Goal: Find specific page/section: Find specific page/section

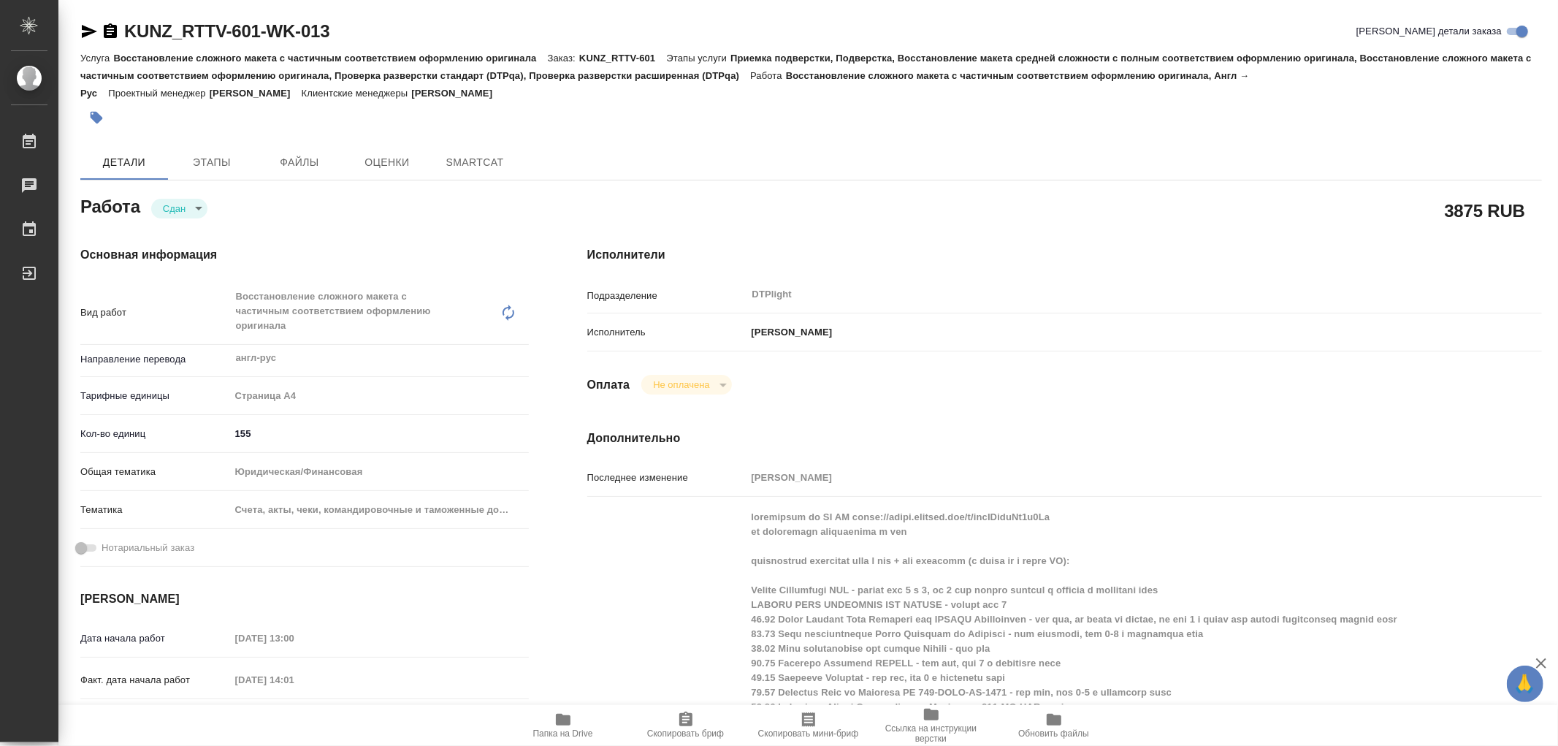
type textarea "x"
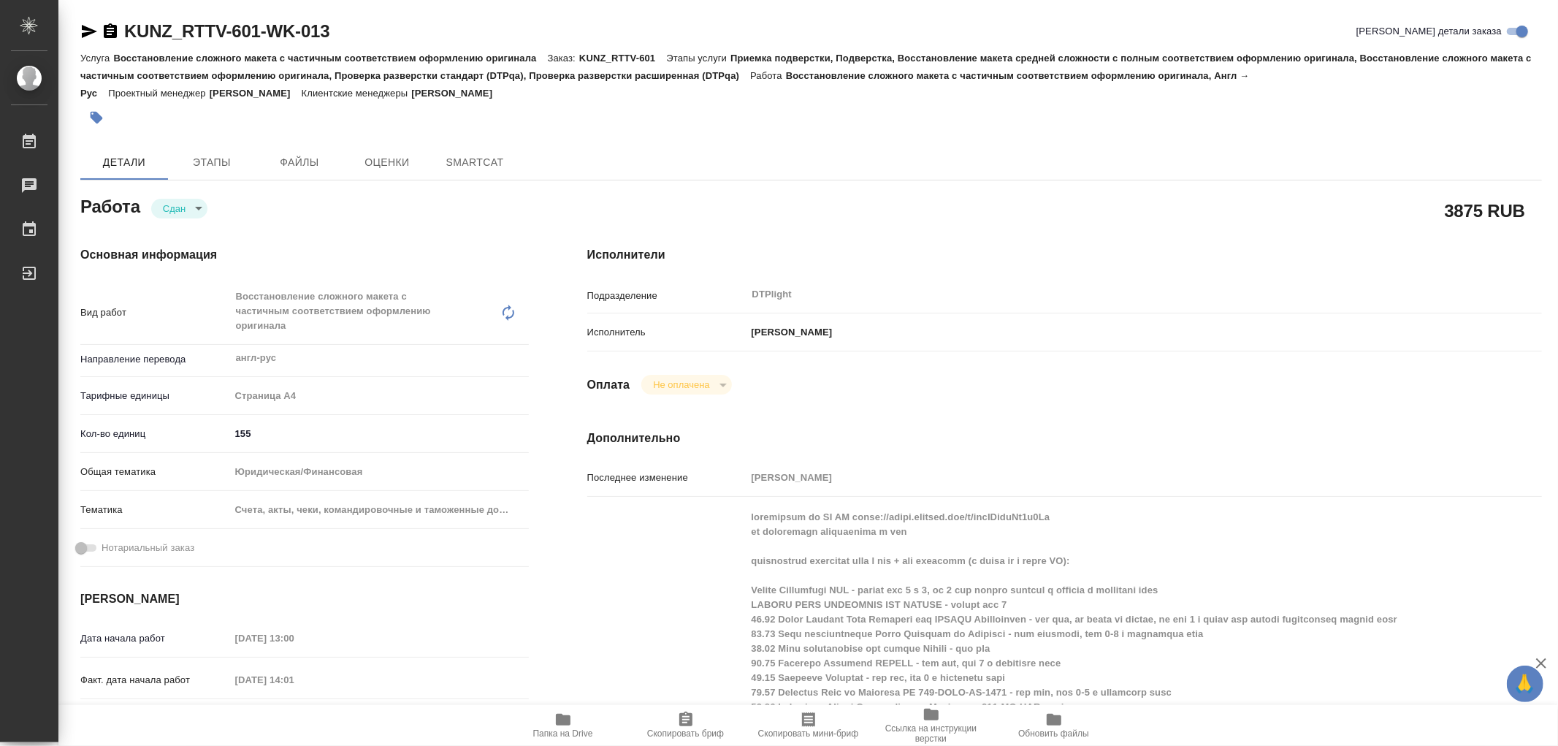
type textarea "x"
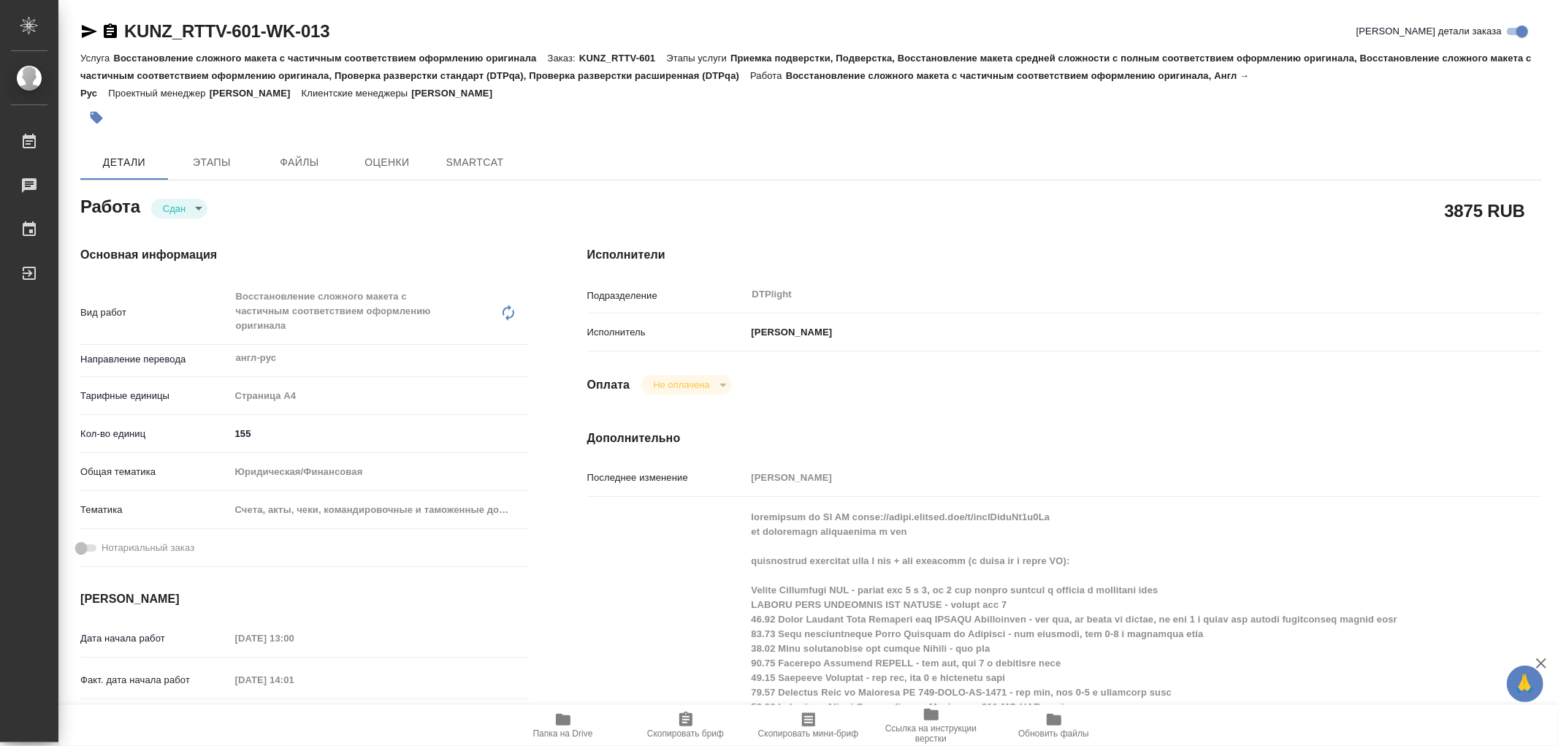
type textarea "x"
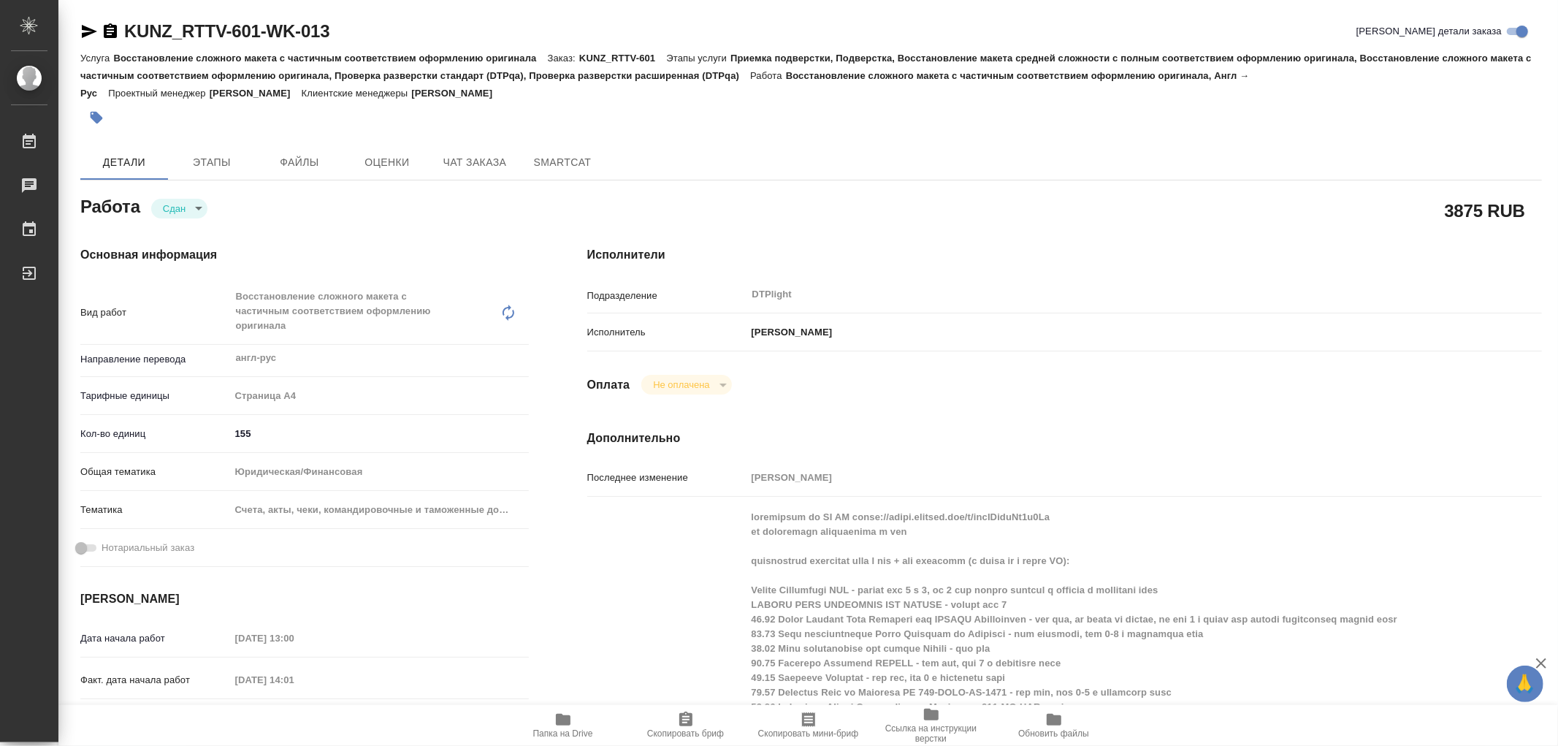
type textarea "x"
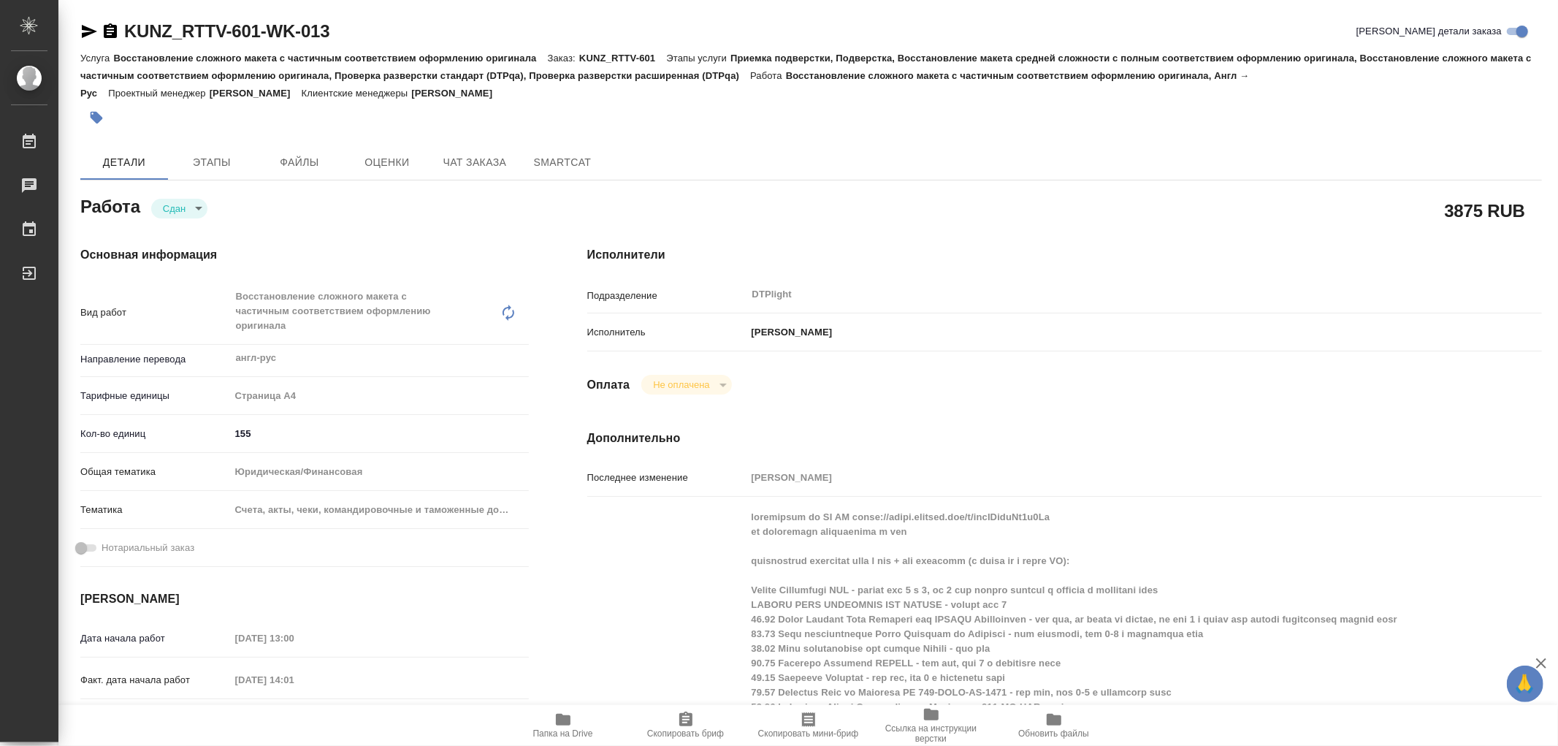
type textarea "x"
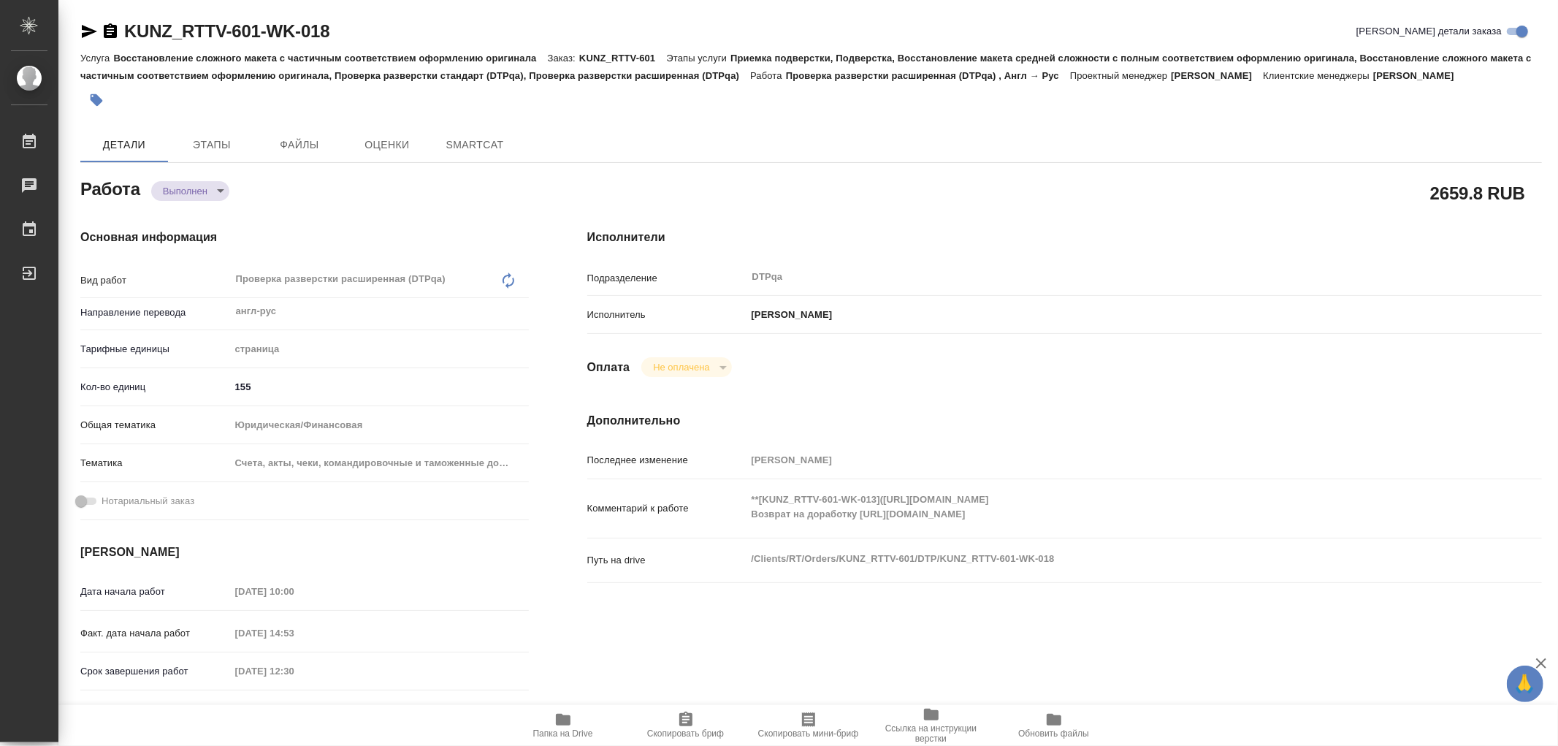
type textarea "x"
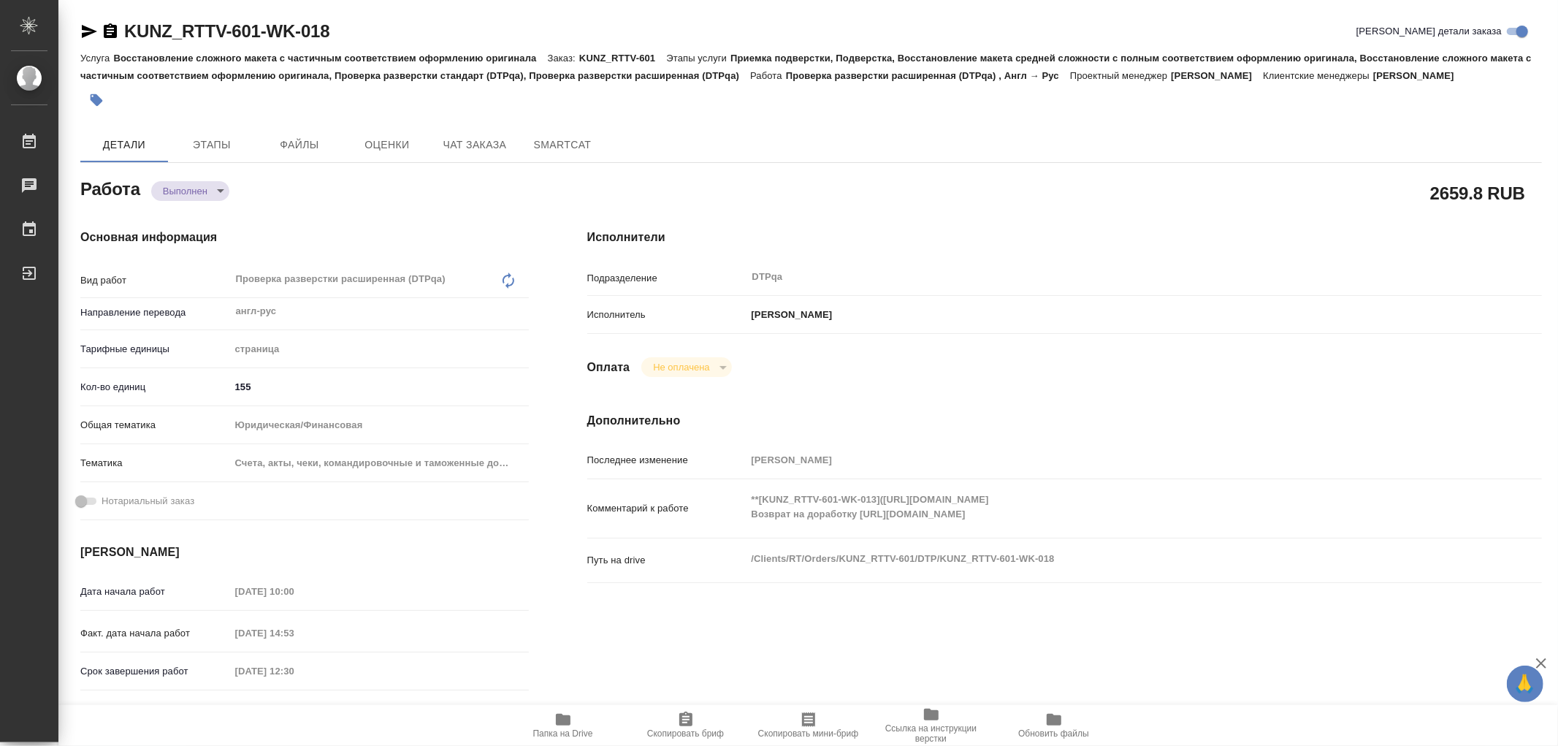
type textarea "x"
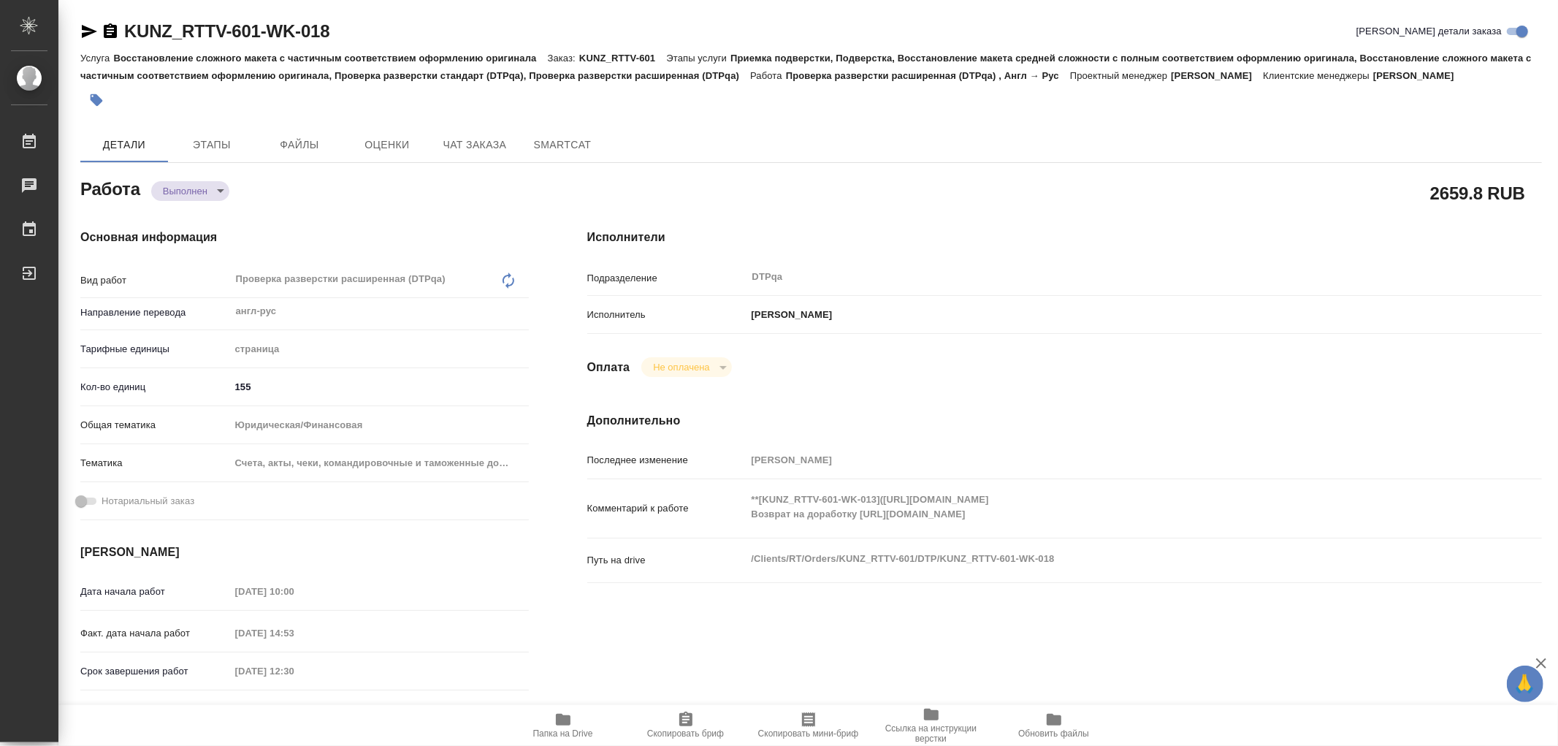
type textarea "x"
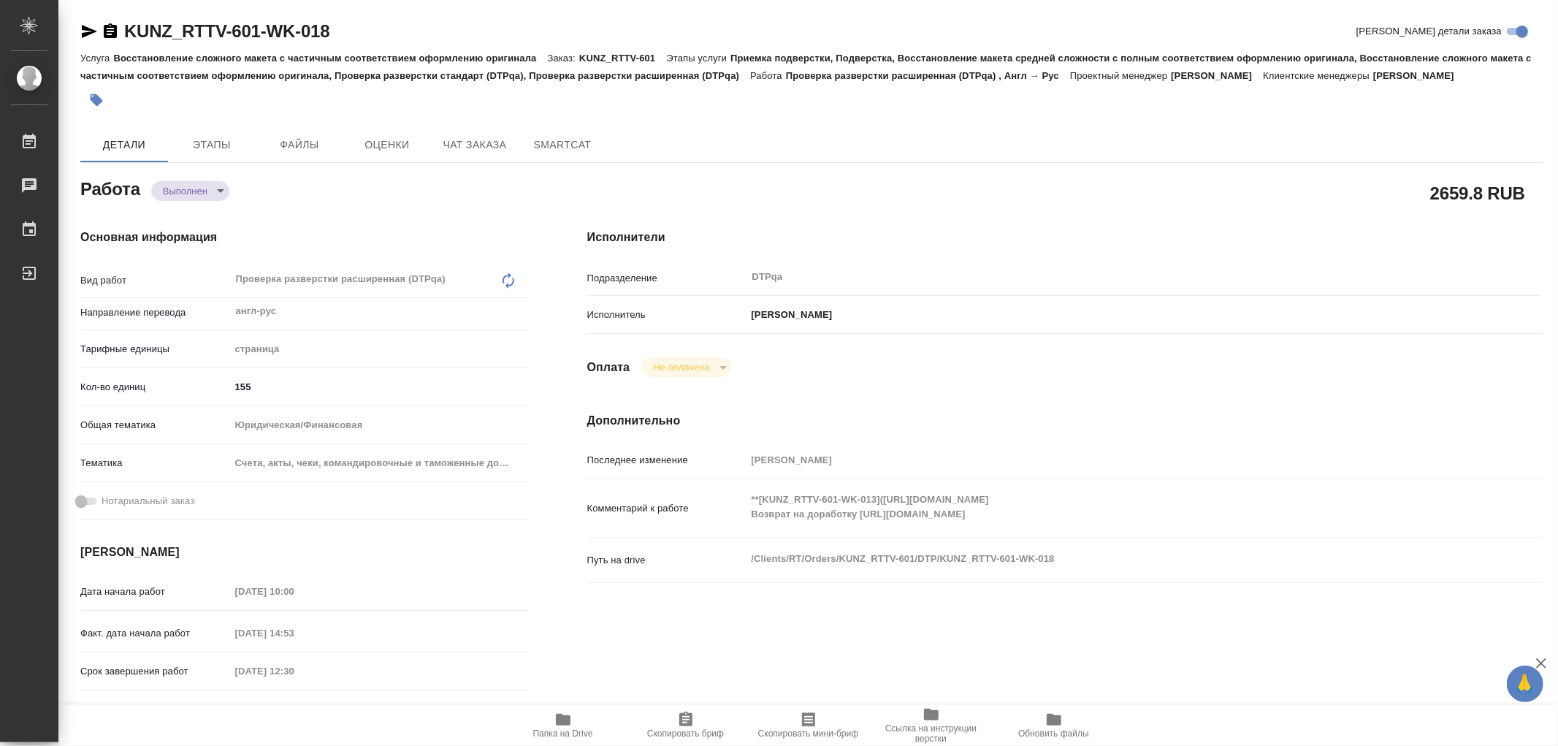
type textarea "x"
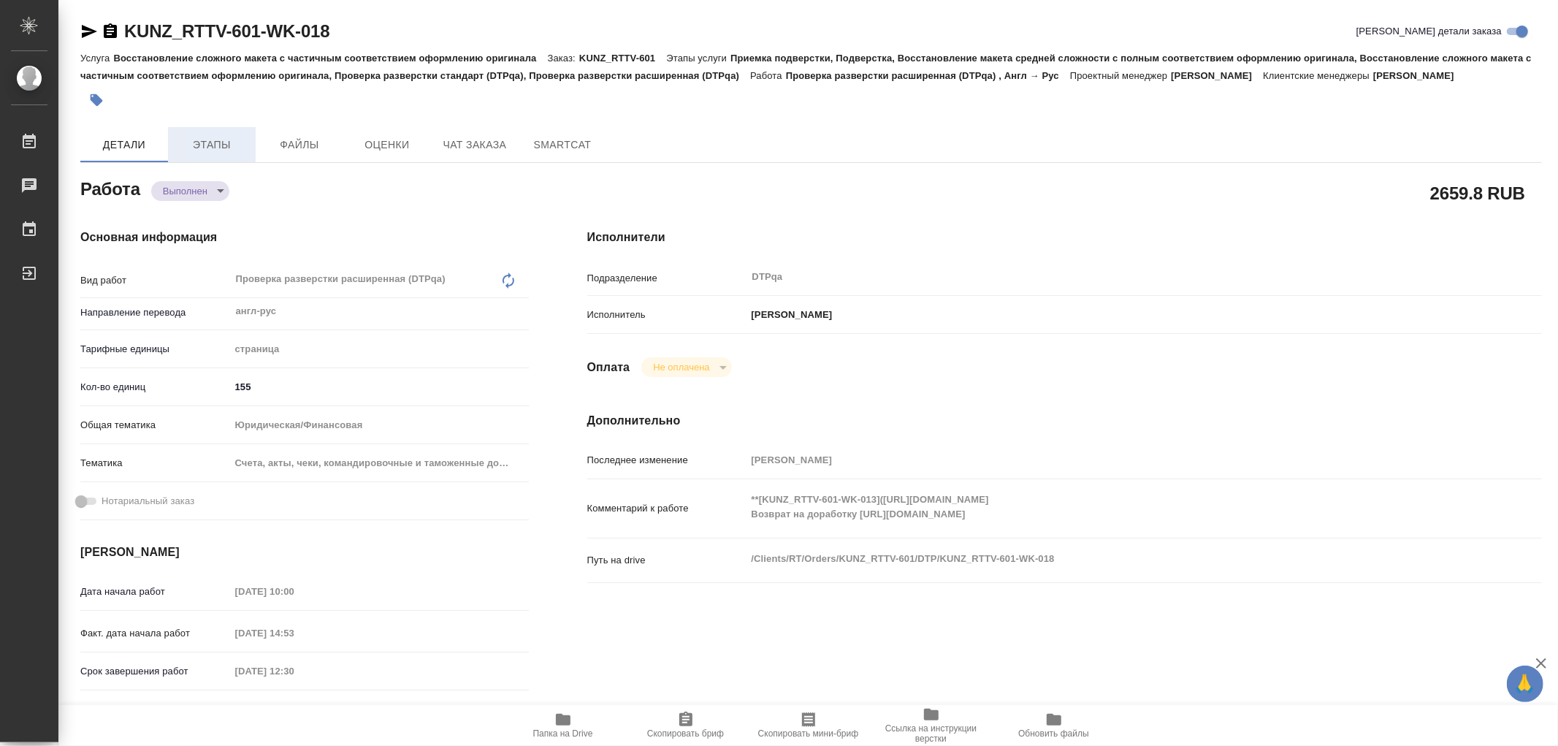
type textarea "x"
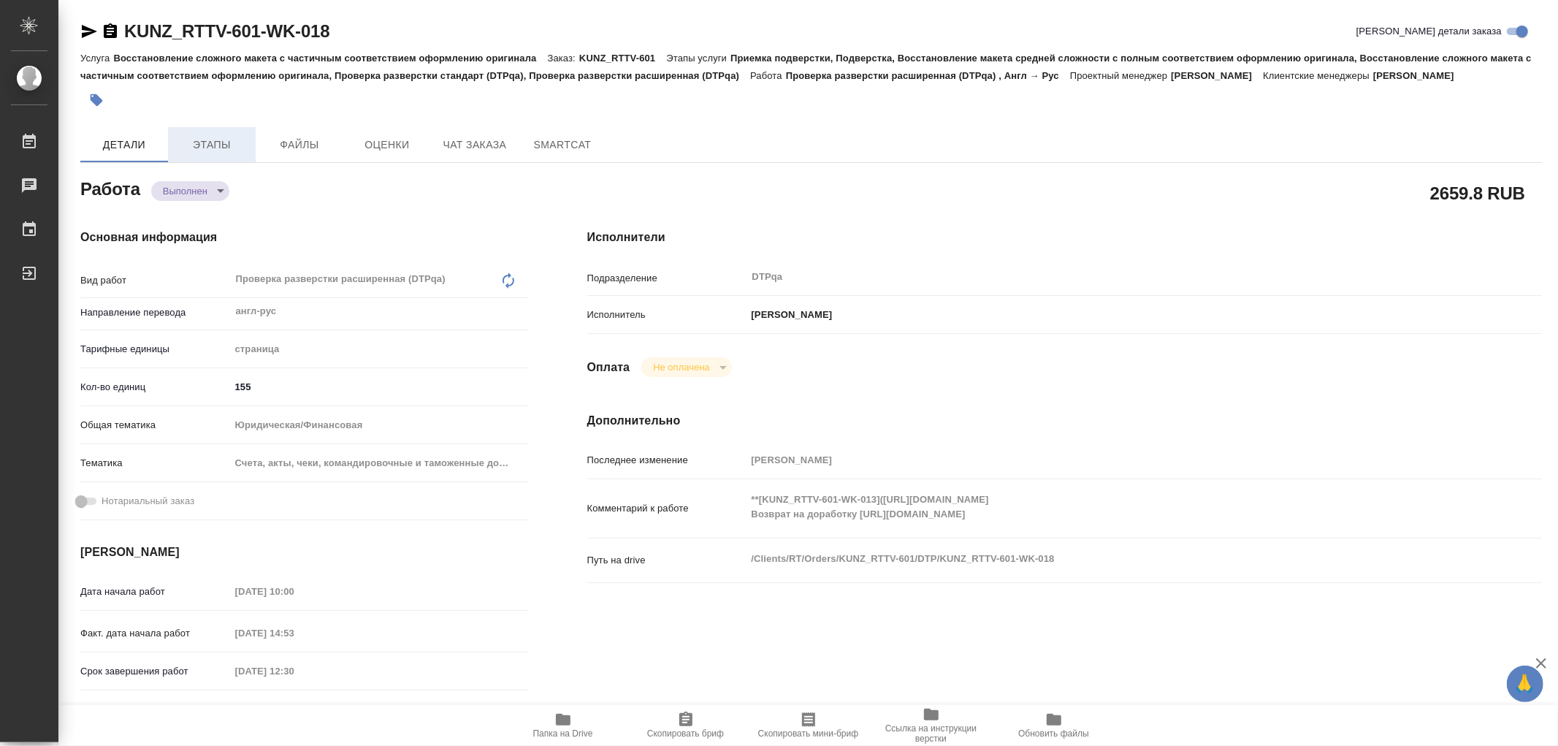
type textarea "x"
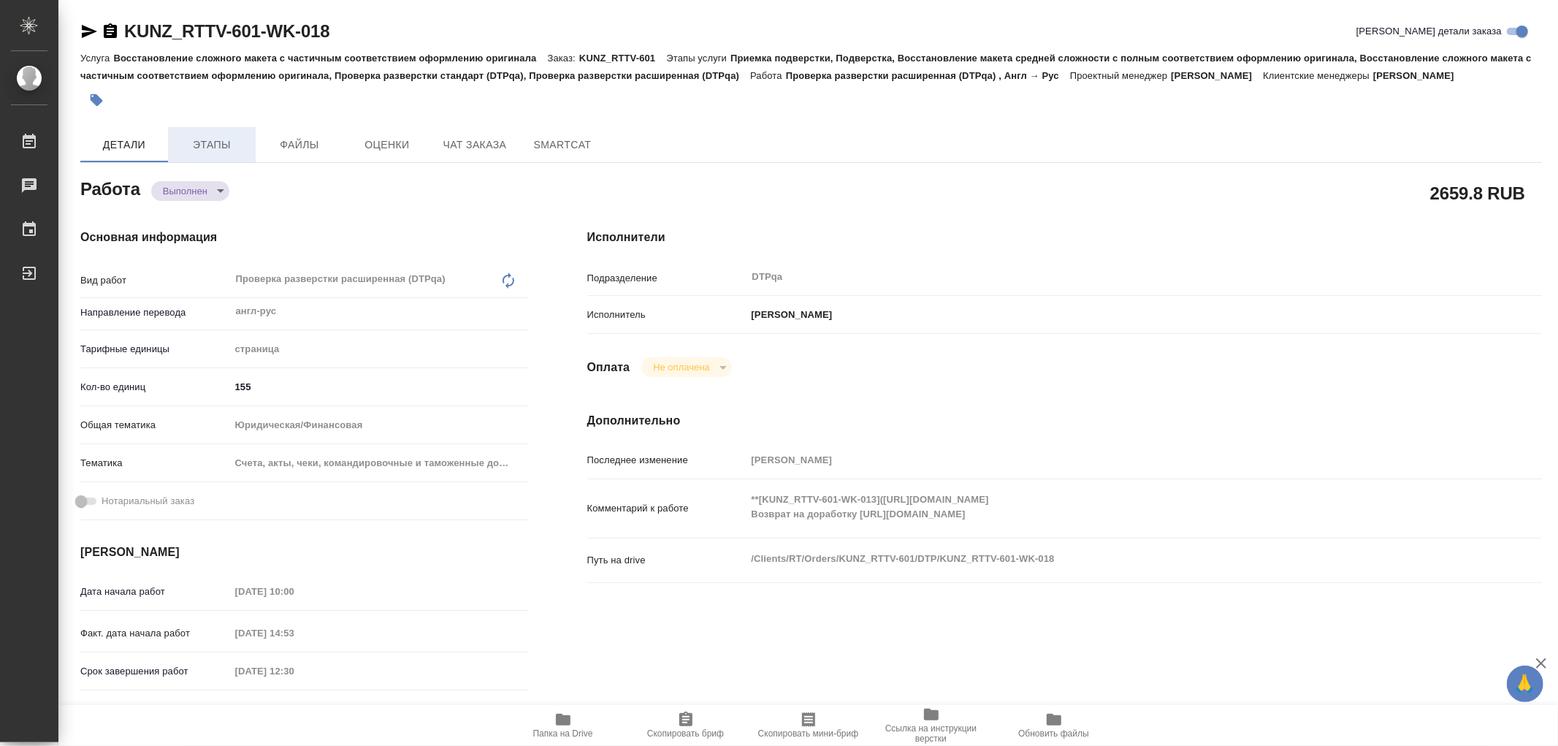
click at [207, 142] on span "Этапы" at bounding box center [212, 145] width 70 height 18
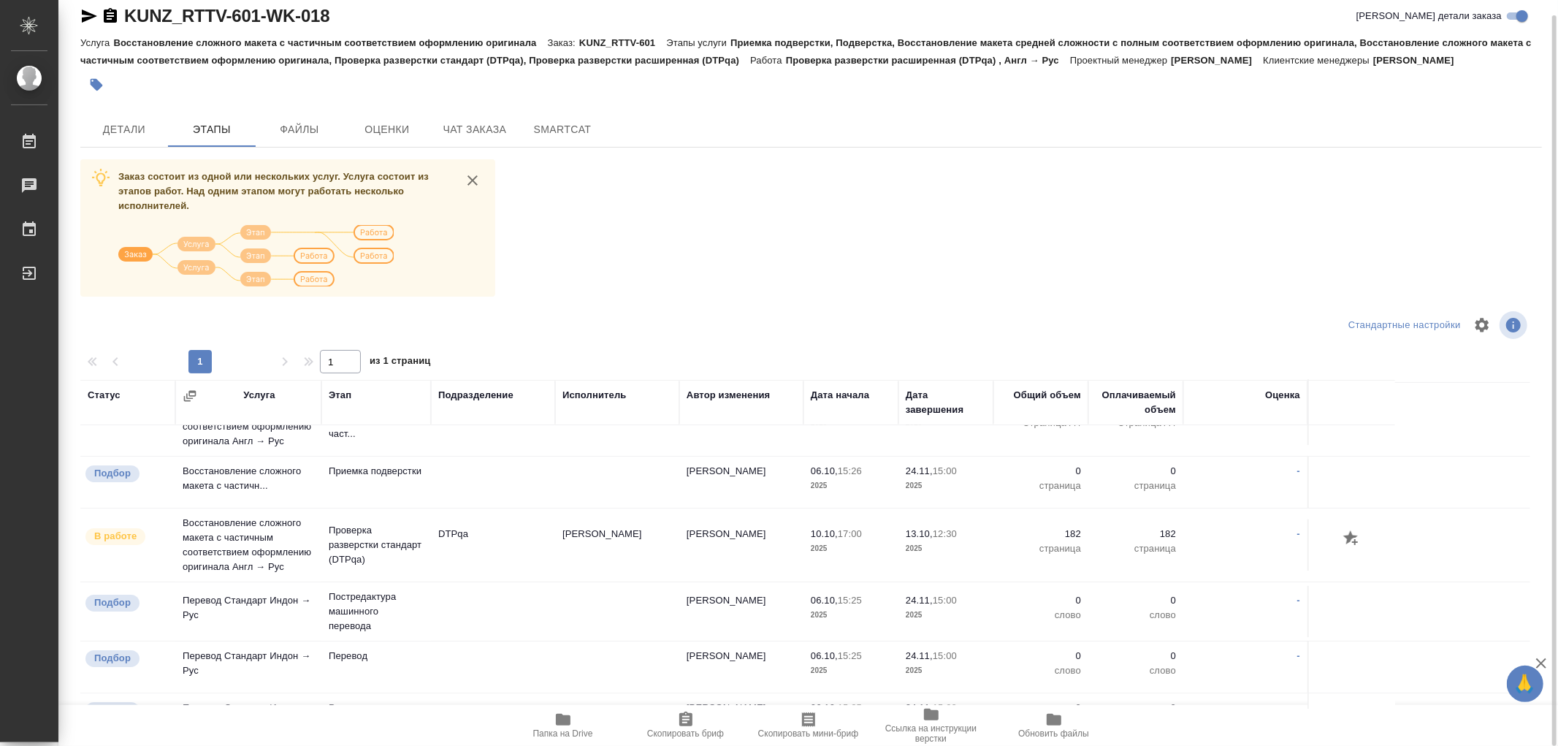
scroll to position [243, 0]
